Goal: Find specific page/section: Find specific page/section

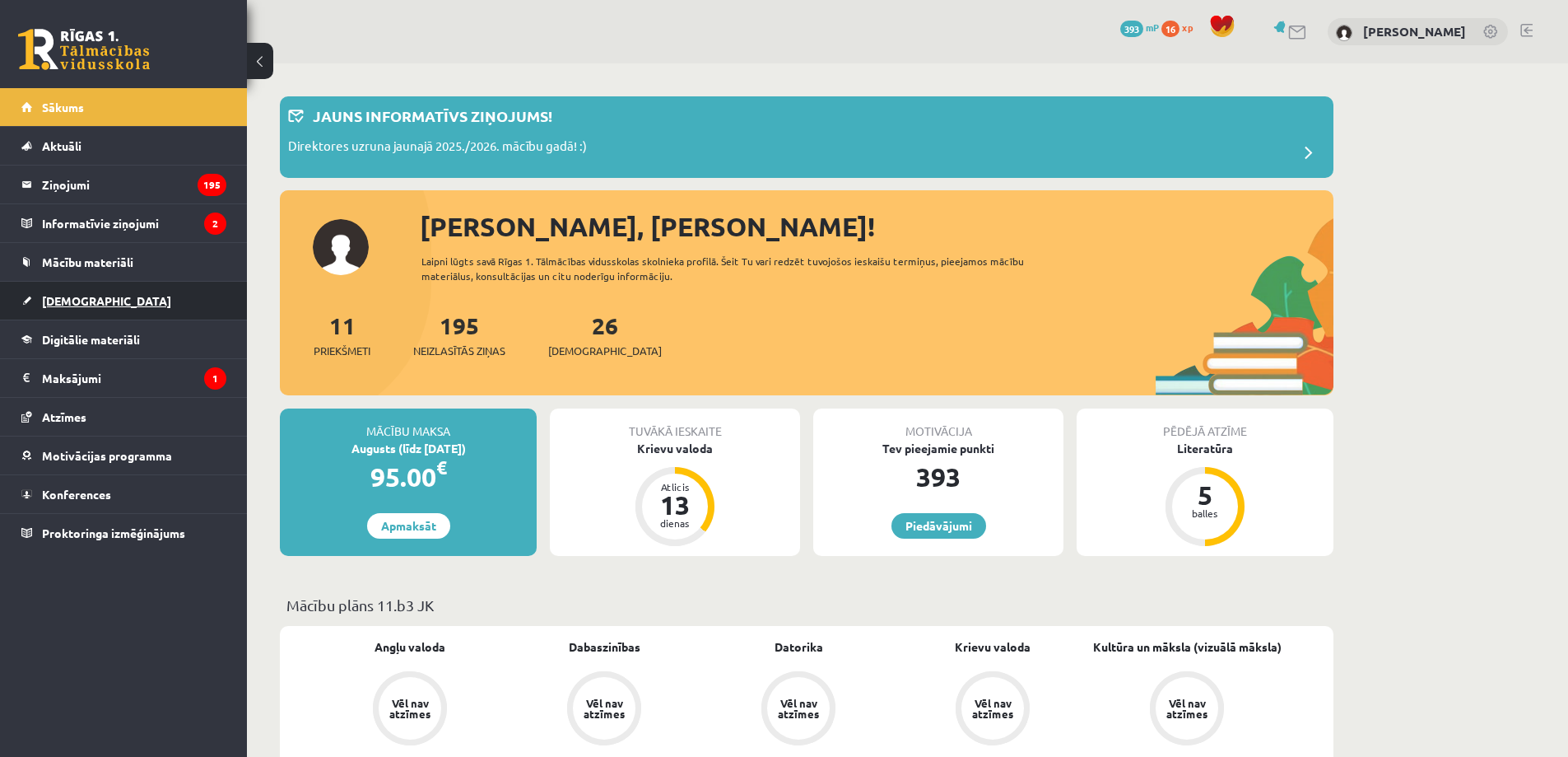
click at [163, 298] on link "[DEMOGRAPHIC_DATA]" at bounding box center [123, 300] width 205 height 38
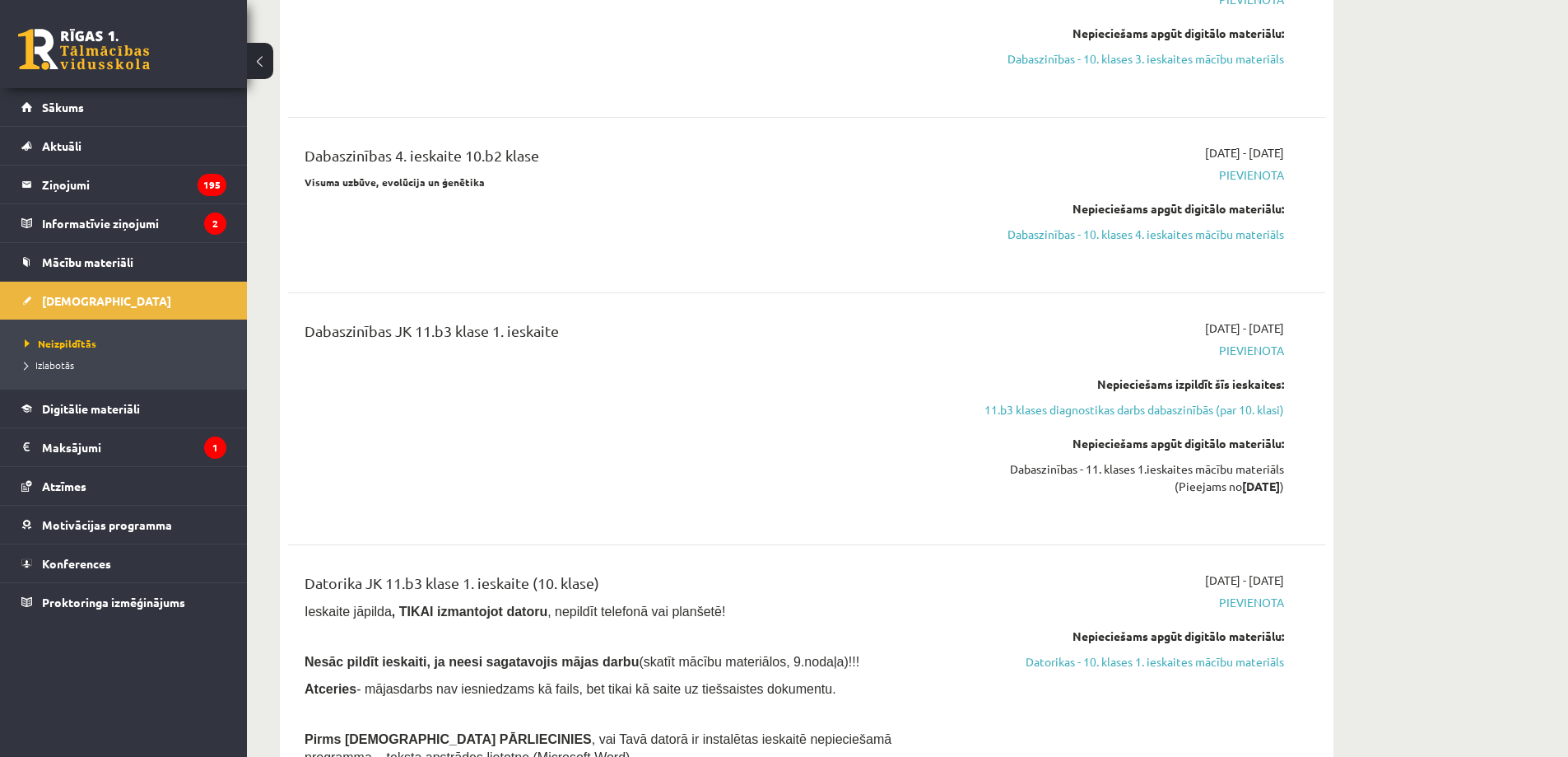
scroll to position [1538, 0]
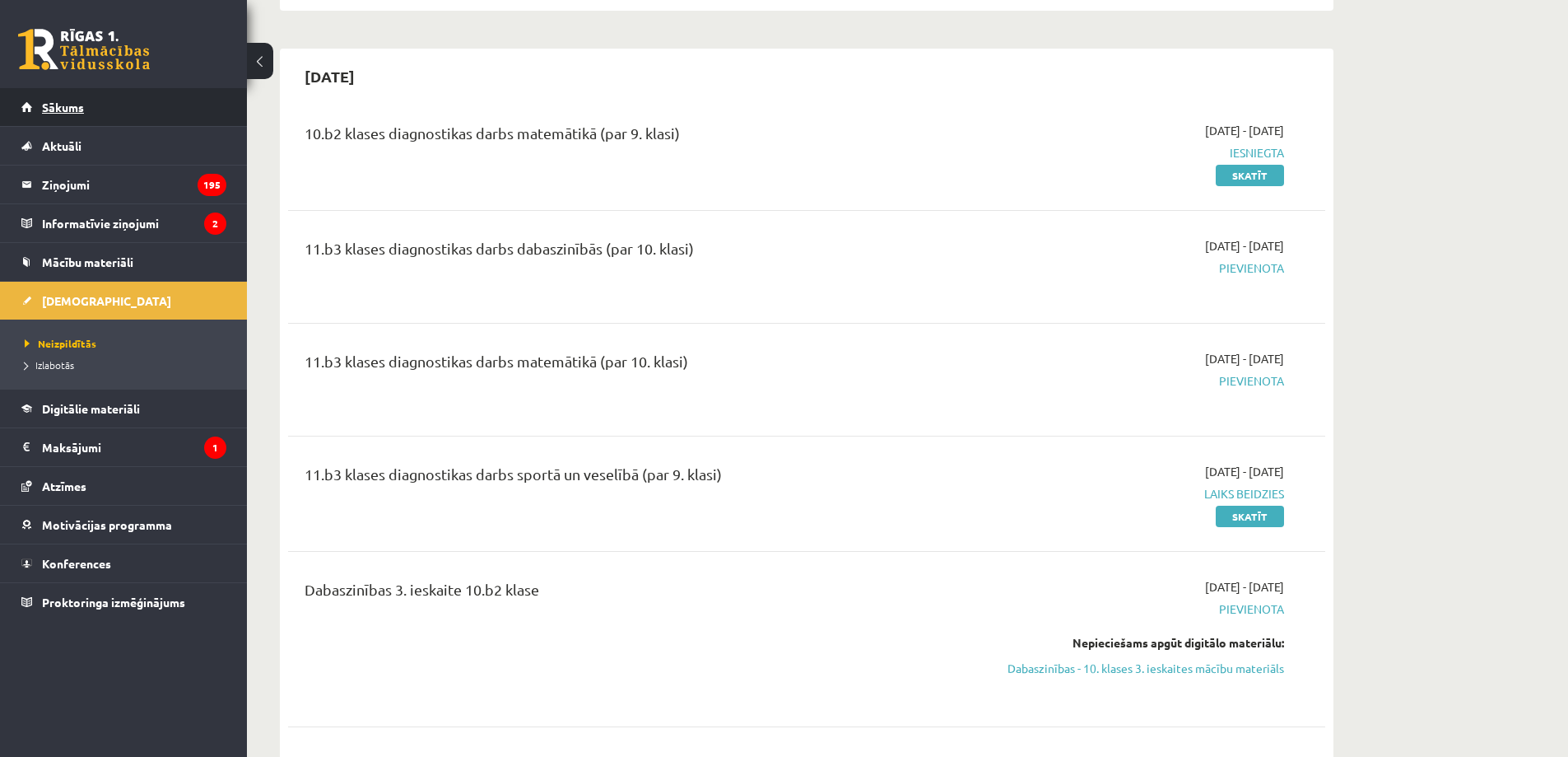
click at [206, 109] on link "Sākums" at bounding box center [123, 106] width 205 height 38
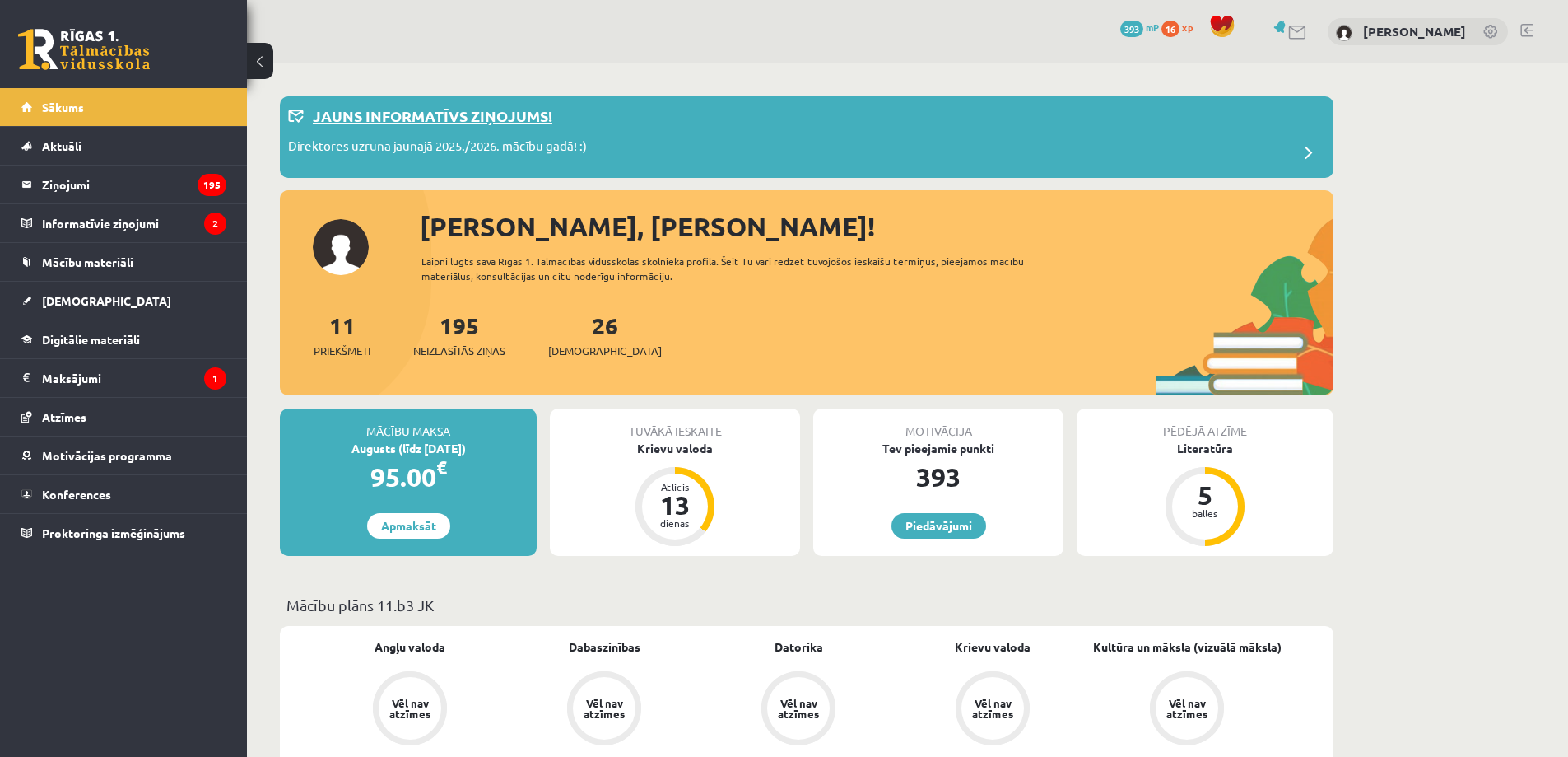
click at [578, 119] on div "Jauns informatīvs ziņojums!" at bounding box center [806, 121] width 1037 height 32
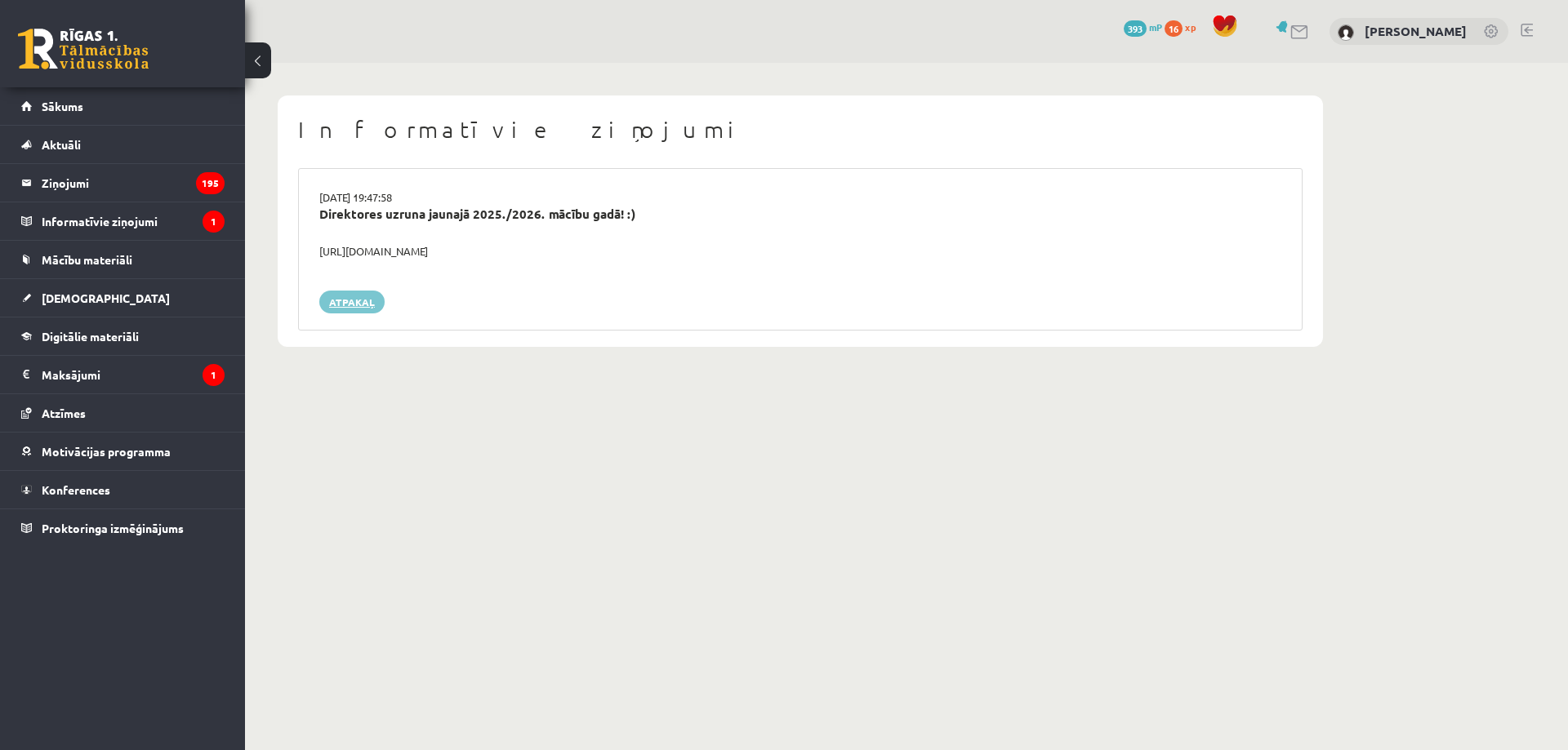
click at [333, 307] on link "Atpakaļ" at bounding box center [352, 301] width 65 height 23
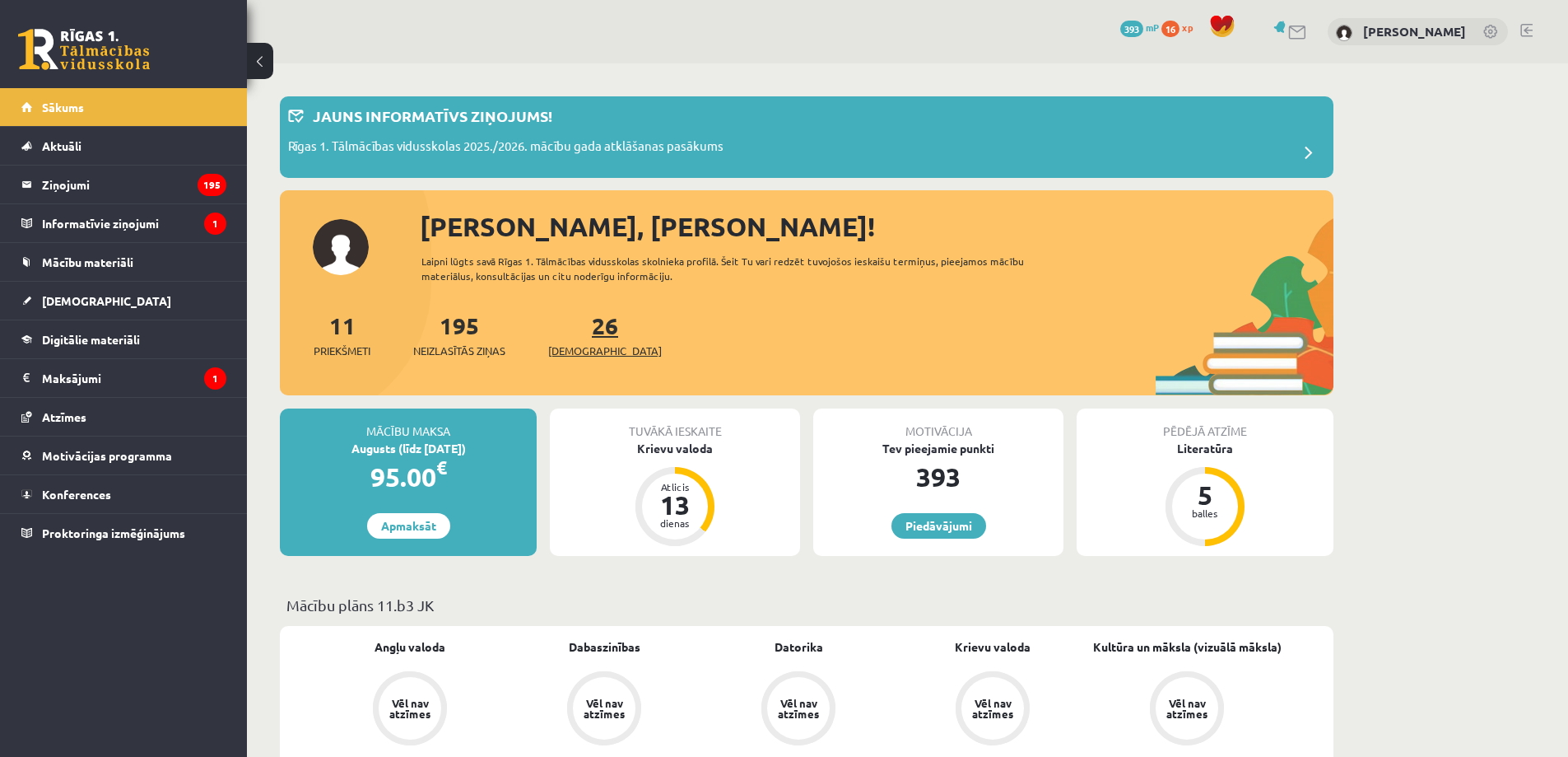
click at [582, 319] on link "26 [DEMOGRAPHIC_DATA]" at bounding box center [605, 335] width 114 height 49
